Goal: Complete application form

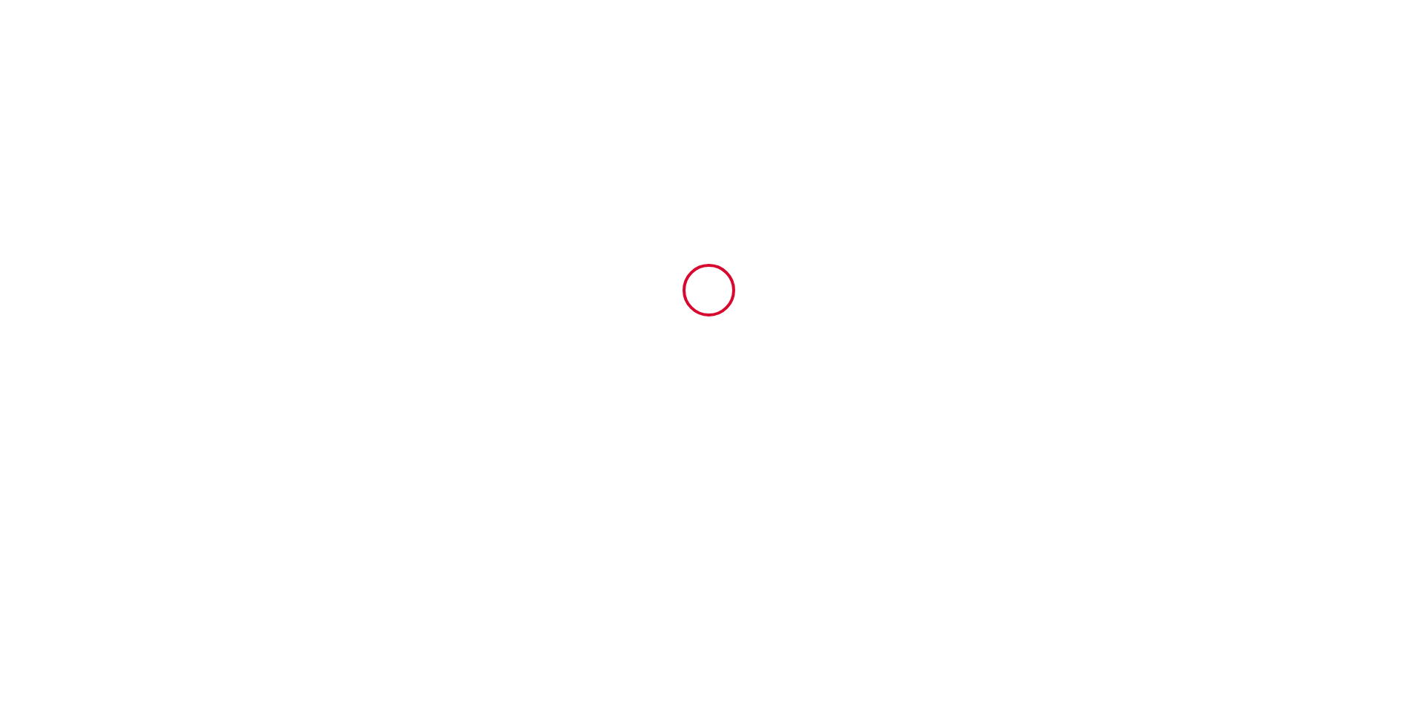
type input "6666885"
type input "Domaine [GEOGRAPHIC_DATA]"
type input "[STREET_ADDRESS]"
type input "81600"
type input "GAILLAC"
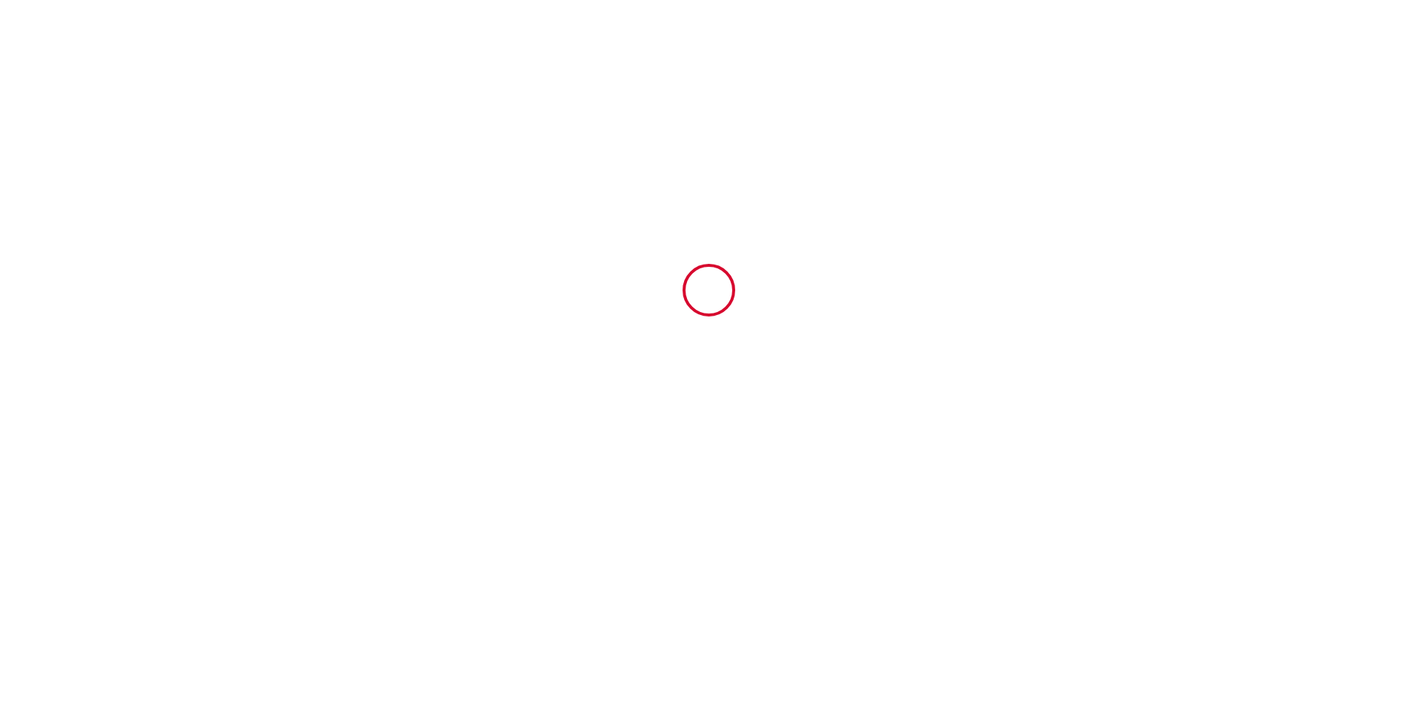
type input "[GEOGRAPHIC_DATA]"
type input "[DATE]"
type input "13"
type input "2"
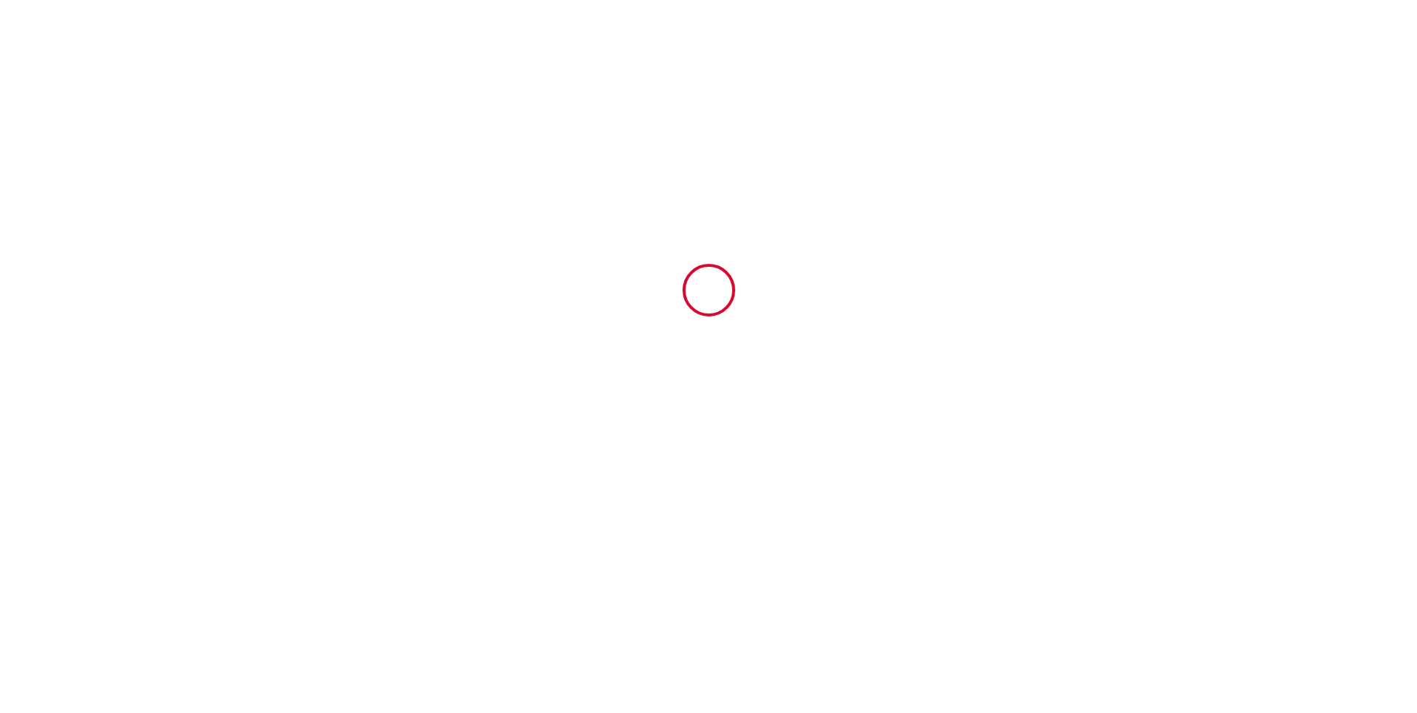
type input "1500"
type input "2291"
type input "[PERSON_NAME]"
type input "MOLENAT"
type input "[STREET_ADDRESS]"
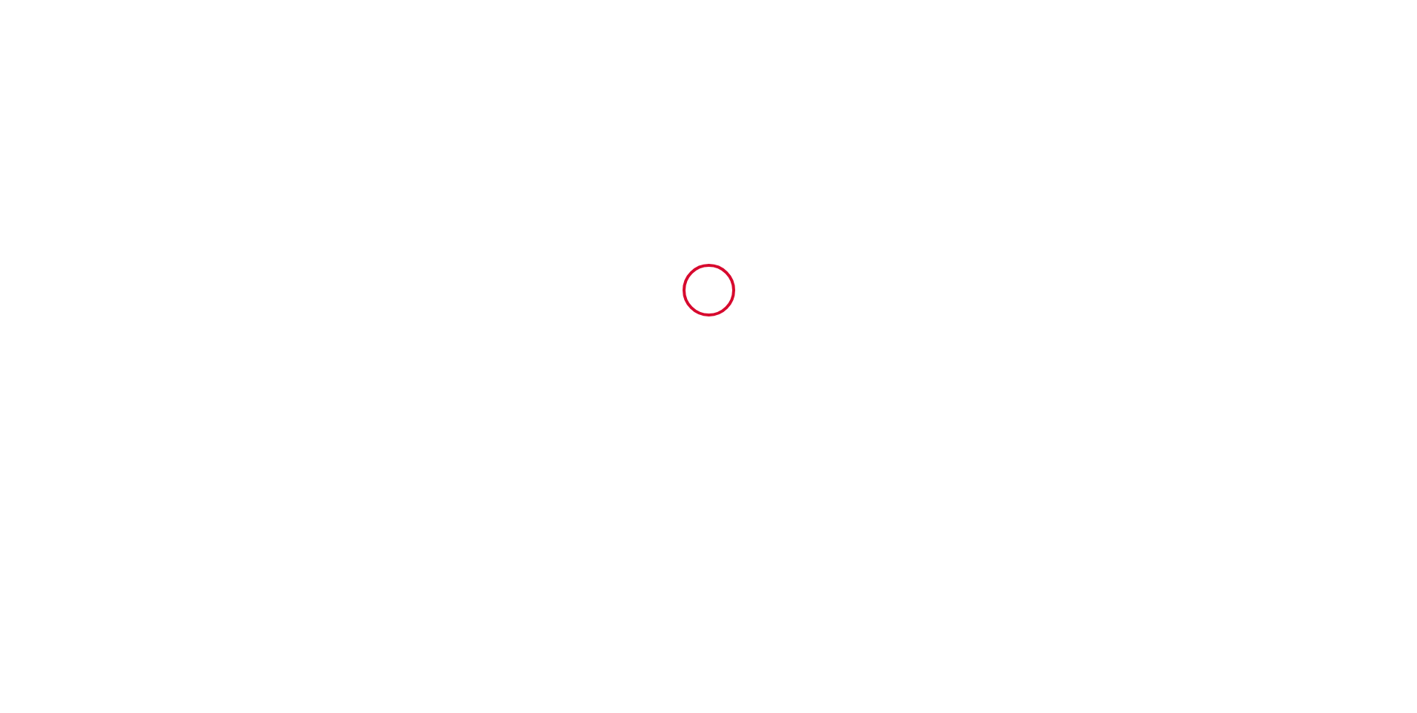
type input "81600"
type input "GAILLAC"
type input "[GEOGRAPHIC_DATA]"
type input "[EMAIL_ADDRESS][DOMAIN_NAME]"
type input "[PERSON_NAME]"
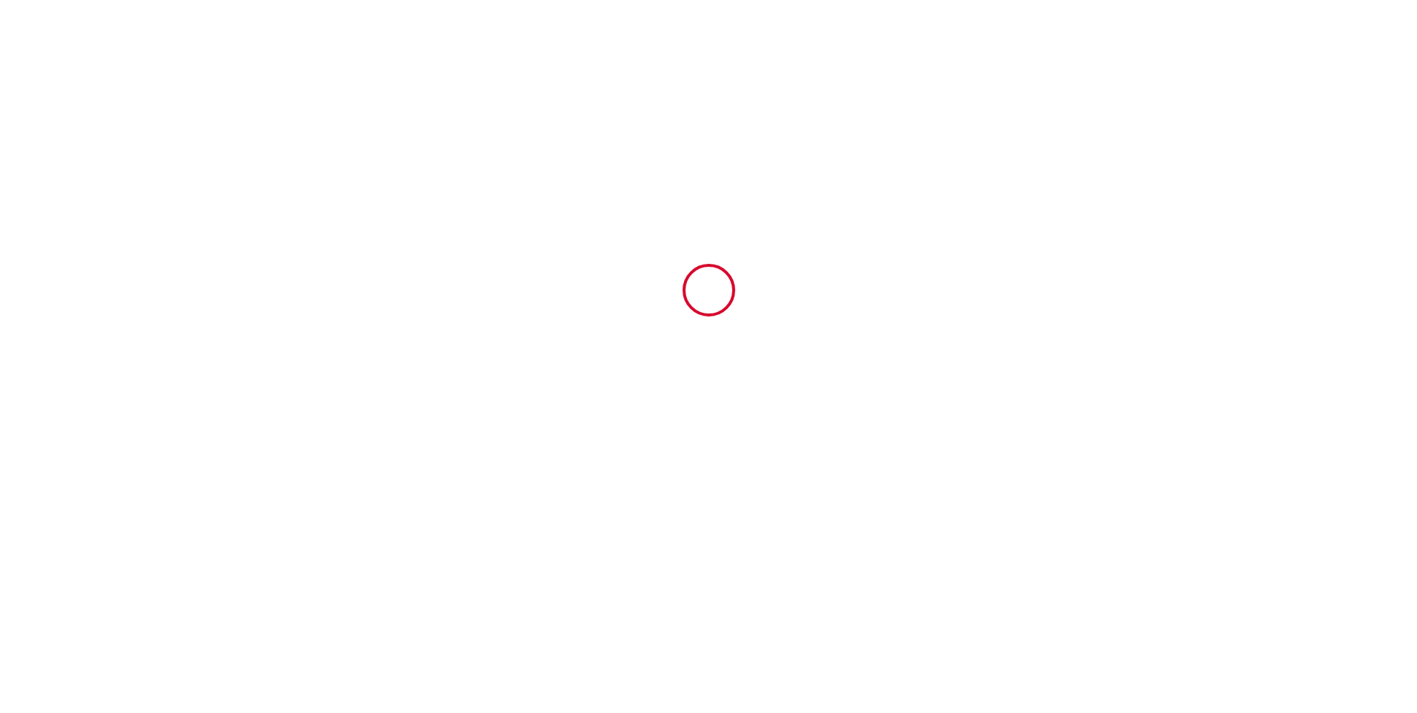
type input "DEVINAUD"
type input "[EMAIL_ADDRESS][DOMAIN_NAME]"
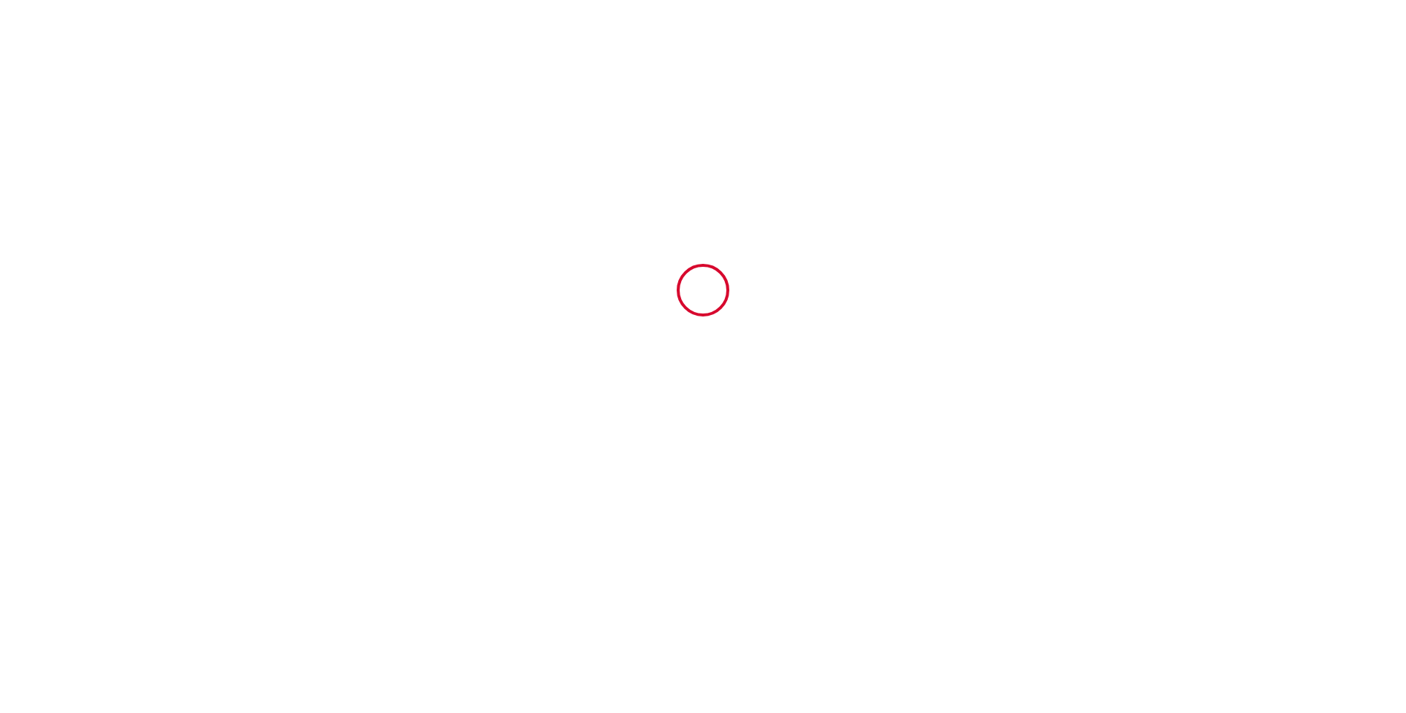
type input "[PHONE_NUMBER]"
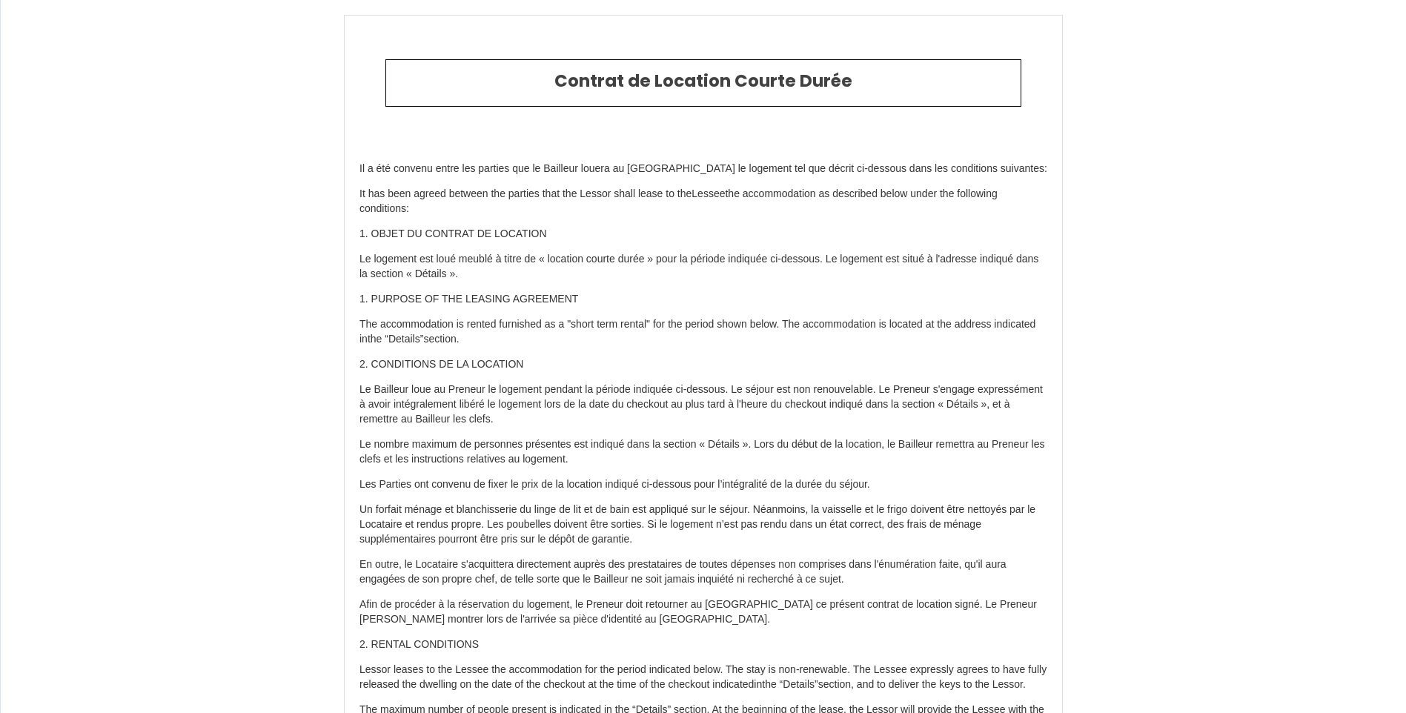
scroll to position [4137, 0]
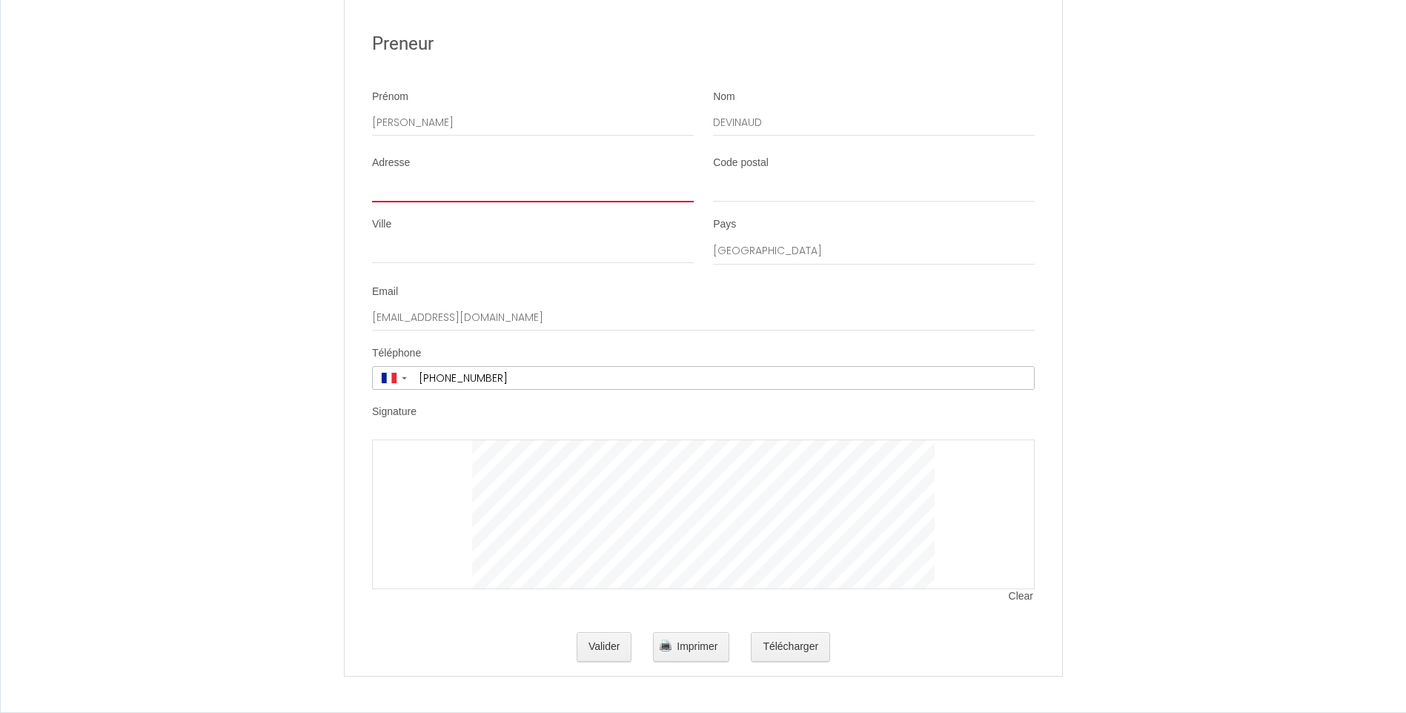
click at [428, 191] on input "Adresse" at bounding box center [533, 189] width 322 height 27
type input "345 CHEMIN [PERSON_NAME] OBSCURO"
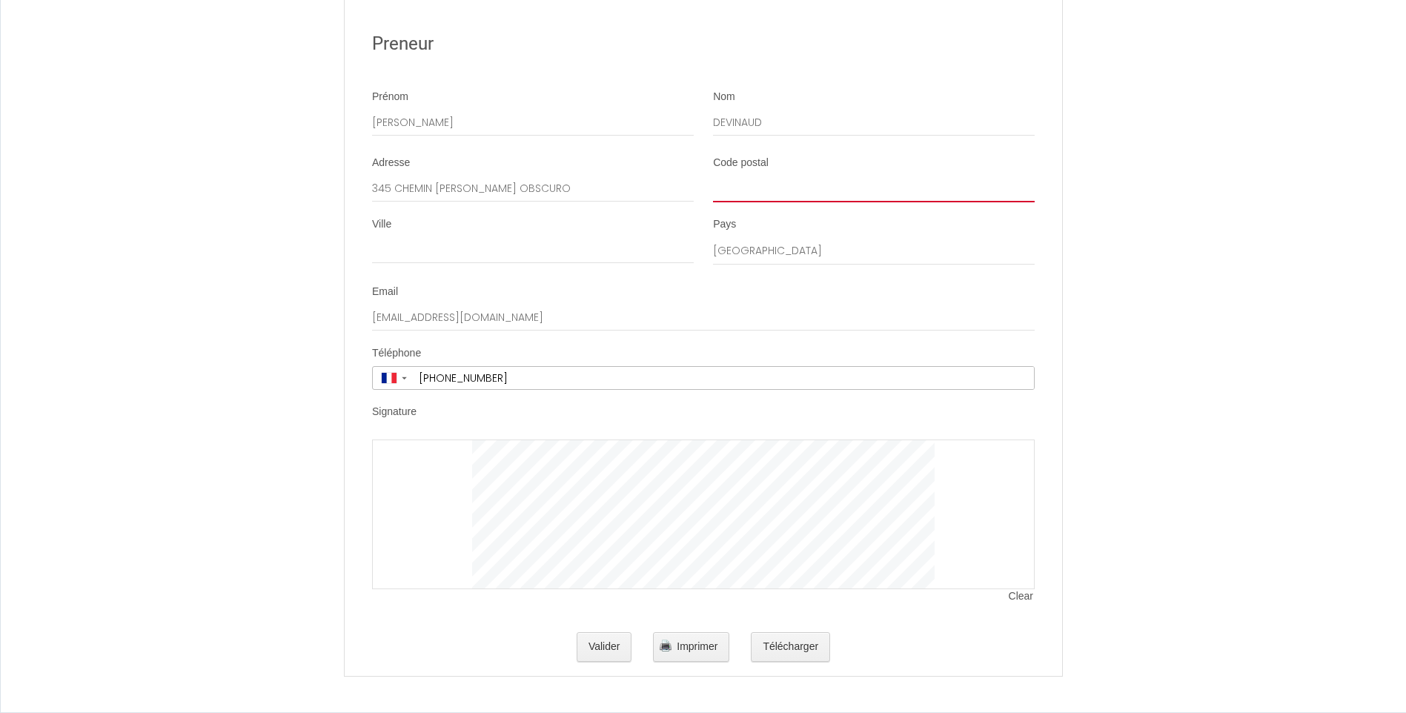
type input "31190"
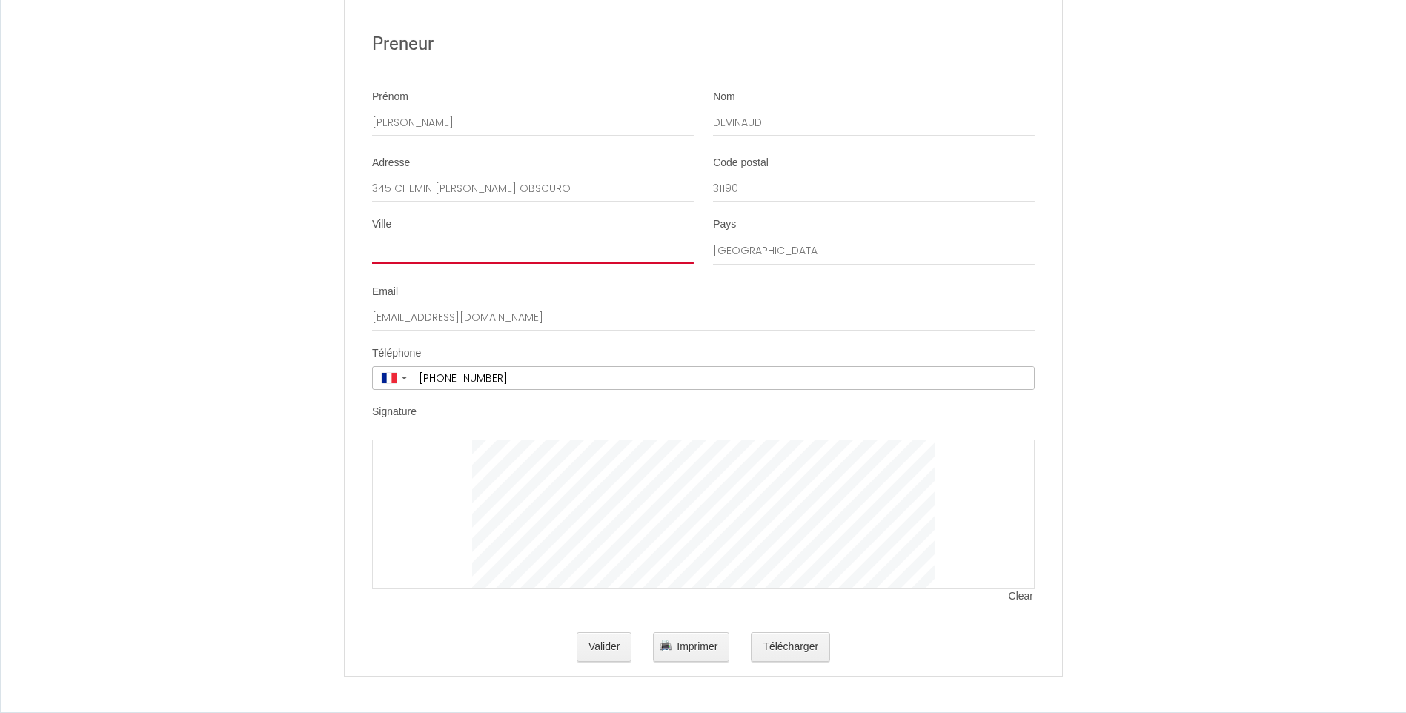
type input "CAUJAC"
click at [807, 647] on button "Télécharger" at bounding box center [790, 647] width 79 height 30
click at [444, 486] on div at bounding box center [703, 515] width 663 height 150
click at [443, 484] on div at bounding box center [703, 515] width 663 height 150
click at [443, 478] on div at bounding box center [703, 515] width 663 height 150
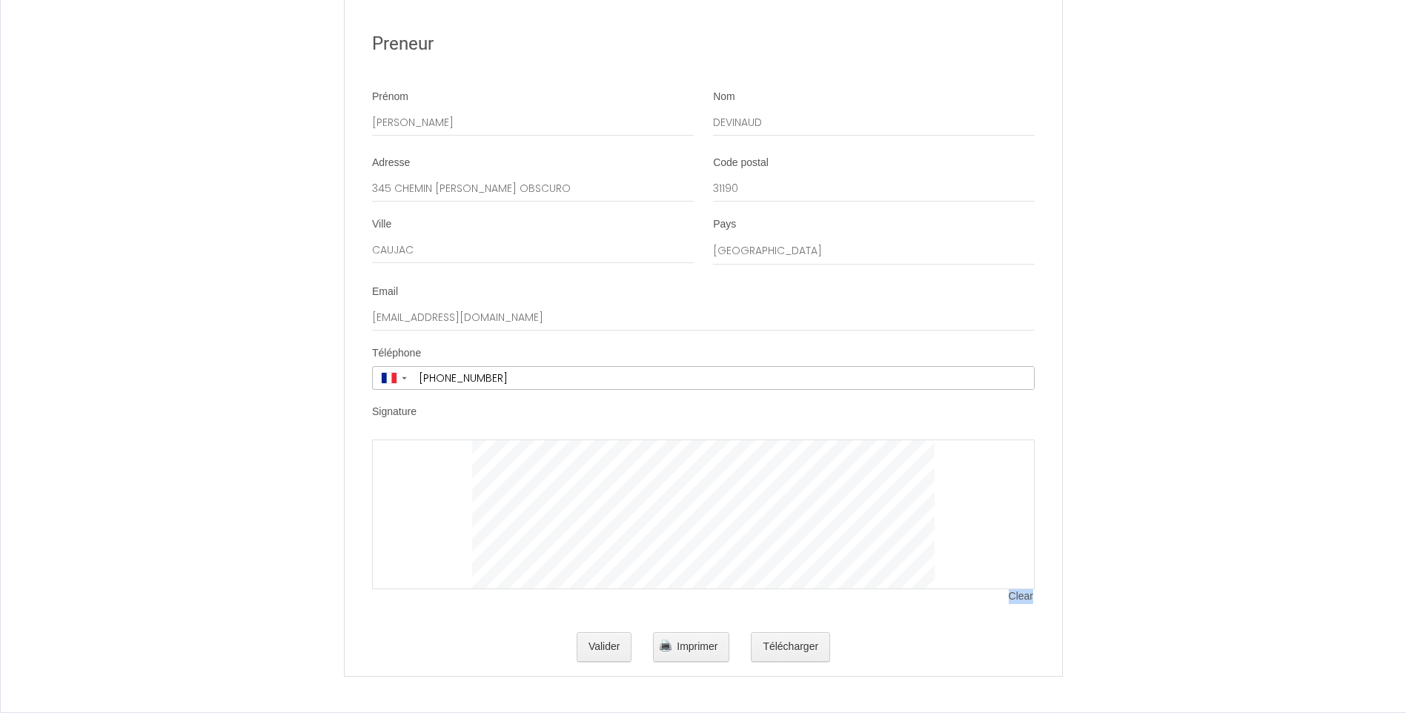
click at [443, 478] on div at bounding box center [703, 515] width 663 height 150
click at [443, 477] on div at bounding box center [703, 515] width 663 height 150
click at [778, 538] on div at bounding box center [703, 515] width 663 height 150
